Goal: Information Seeking & Learning: Learn about a topic

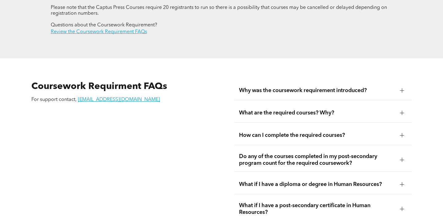
scroll to position [998, 0]
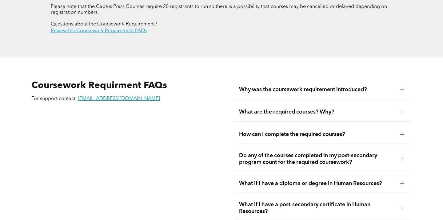
click at [269, 109] on span "What are the required courses? Why?" at bounding box center [317, 112] width 156 height 7
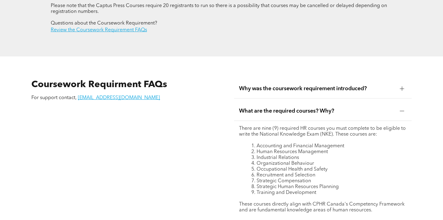
scroll to position [998, 0]
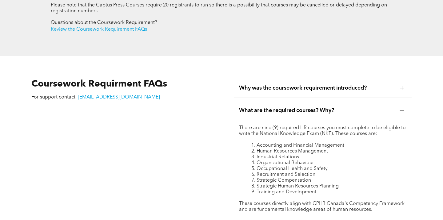
click at [270, 107] on span "What are the required courses? Why?" at bounding box center [317, 110] width 156 height 7
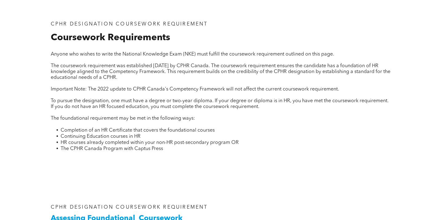
scroll to position [0, 0]
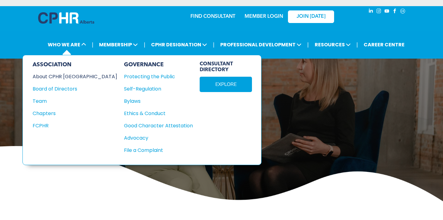
click at [64, 77] on div "About CPHR Alberta" at bounding box center [71, 77] width 76 height 8
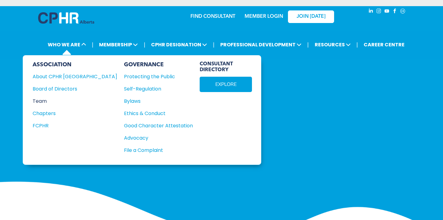
click at [43, 99] on div "Team" at bounding box center [71, 101] width 76 height 8
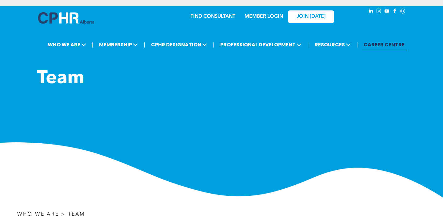
click at [381, 44] on link "CAREER CENTRE" at bounding box center [384, 44] width 45 height 11
